Goal: Navigation & Orientation: Find specific page/section

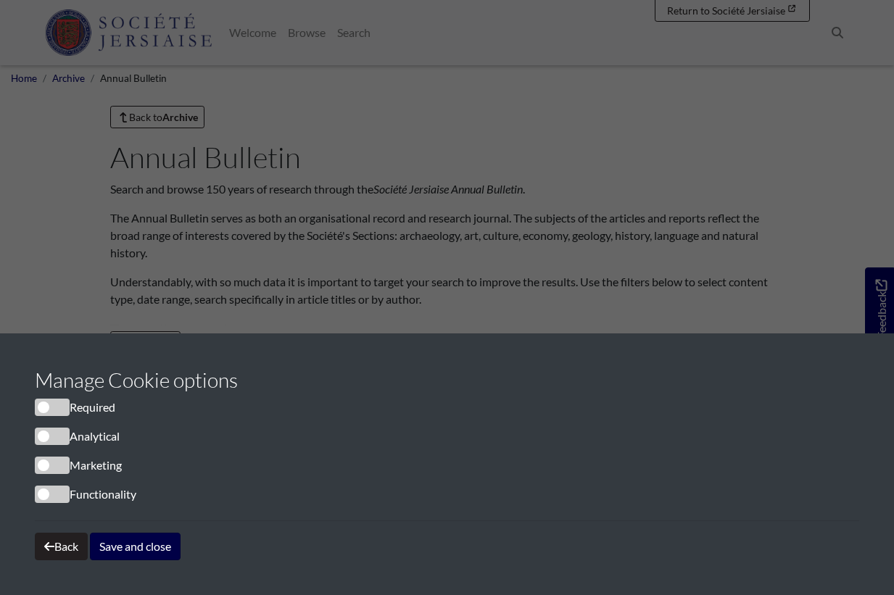
scroll to position [7, 0]
click at [139, 547] on button "Save and close" at bounding box center [135, 547] width 91 height 28
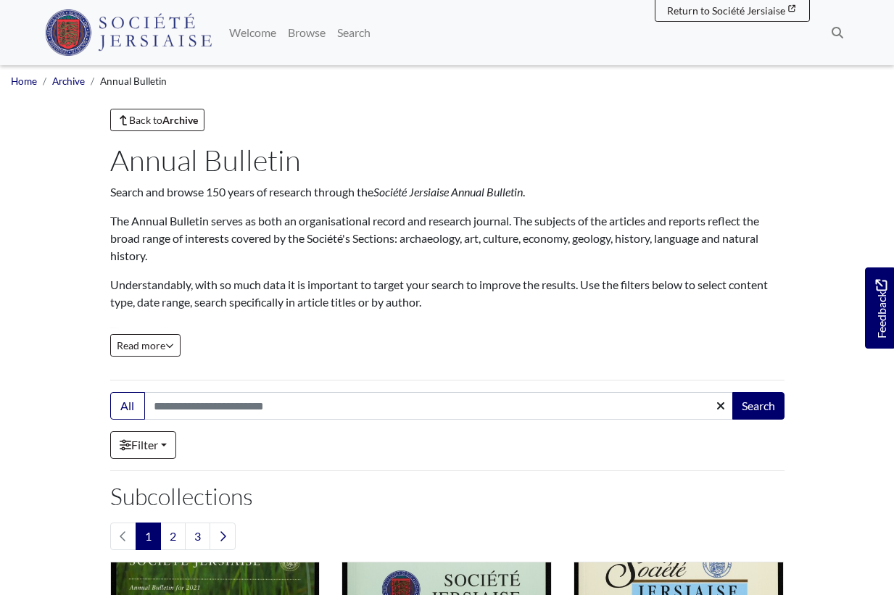
scroll to position [0, 0]
click at [151, 349] on span "Read more" at bounding box center [145, 345] width 57 height 12
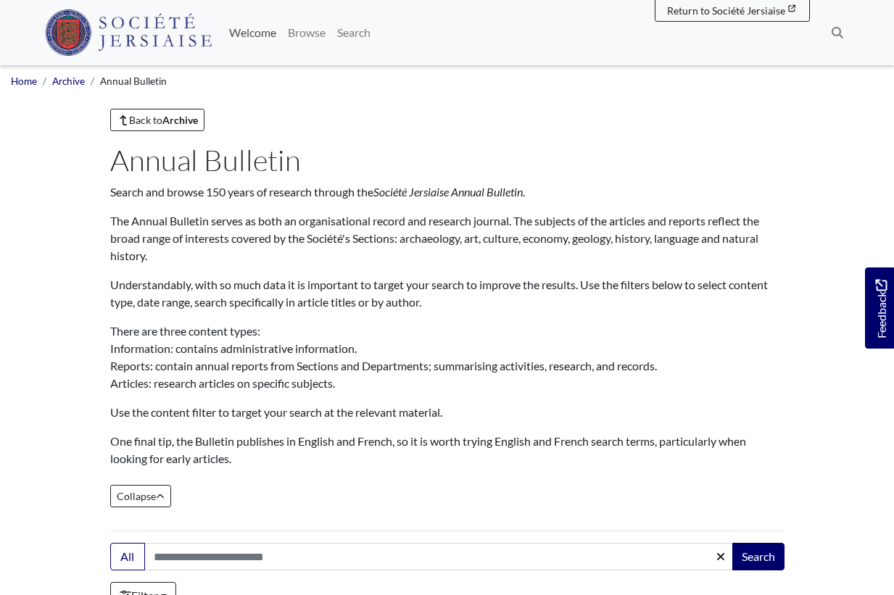
click at [236, 33] on link "Welcome" at bounding box center [252, 32] width 59 height 29
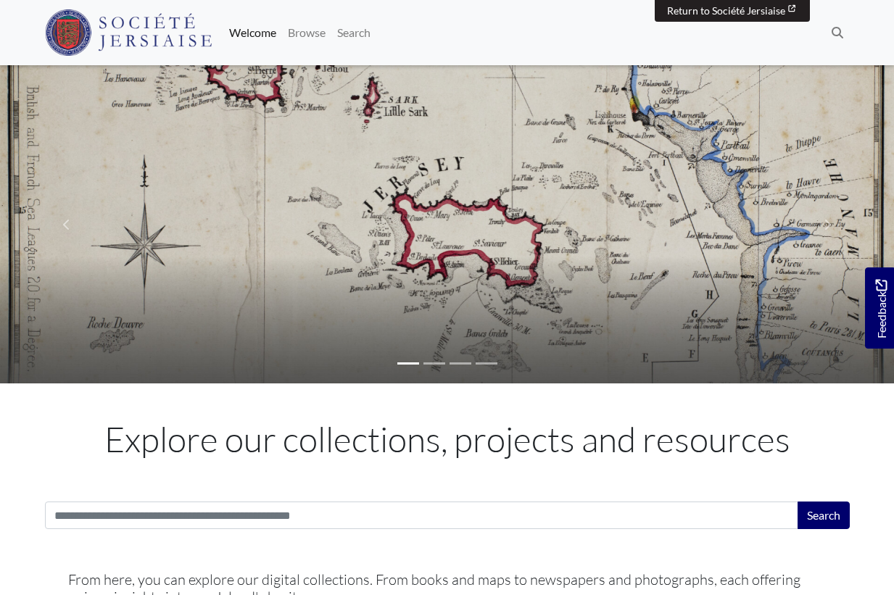
click at [694, 7] on span "Return to Société Jersiaise" at bounding box center [726, 10] width 118 height 12
click at [265, 33] on link "Welcome" at bounding box center [252, 32] width 59 height 29
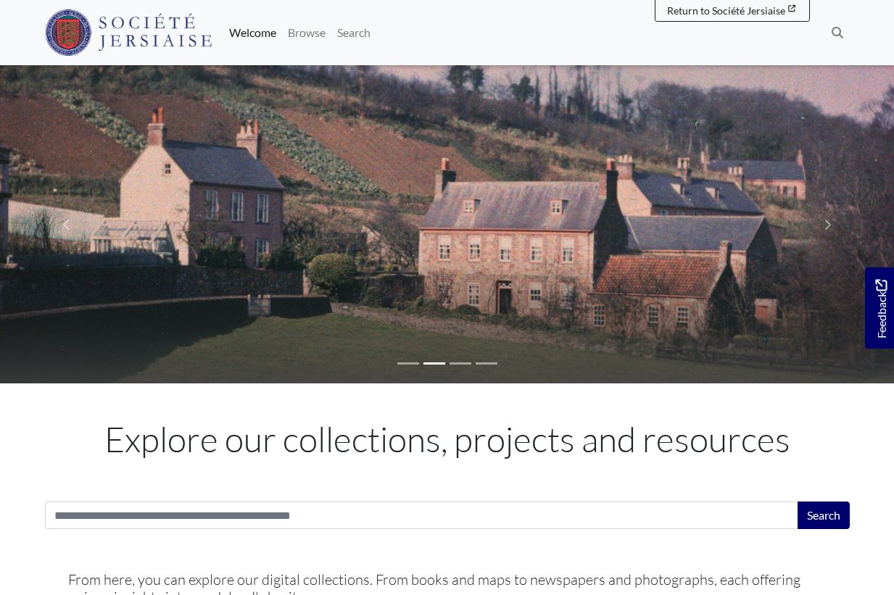
click at [261, 38] on link "Welcome" at bounding box center [252, 32] width 59 height 29
